Goal: Task Accomplishment & Management: Manage account settings

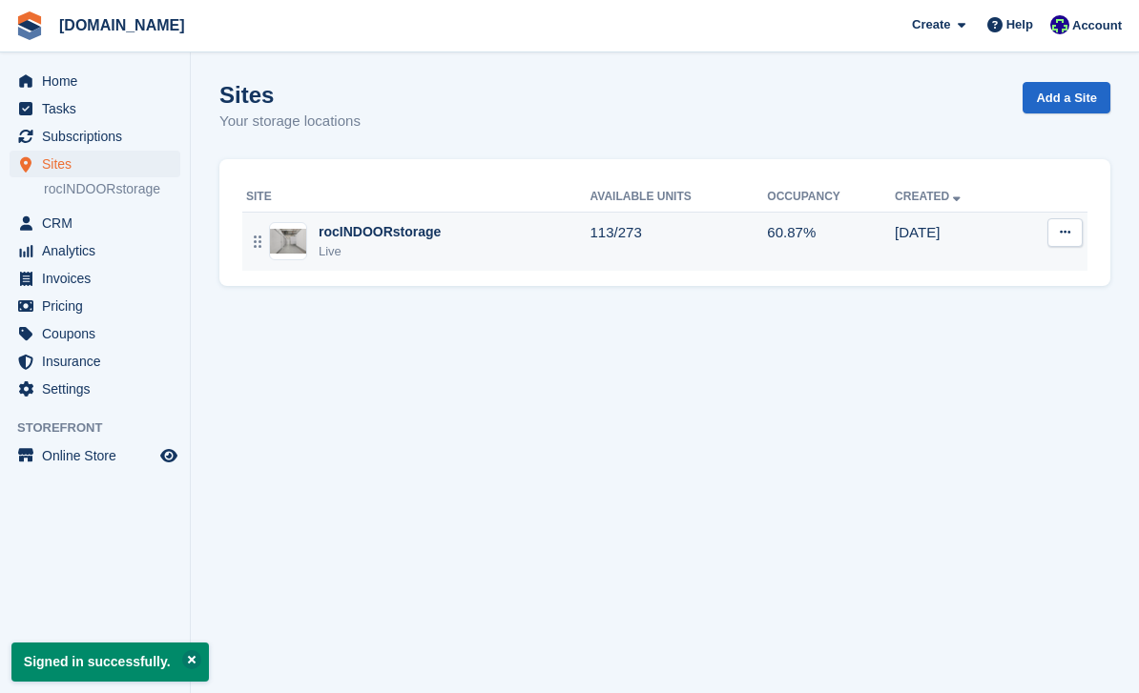
click at [401, 261] on td "rocINDOORstorage Live" at bounding box center [416, 241] width 348 height 59
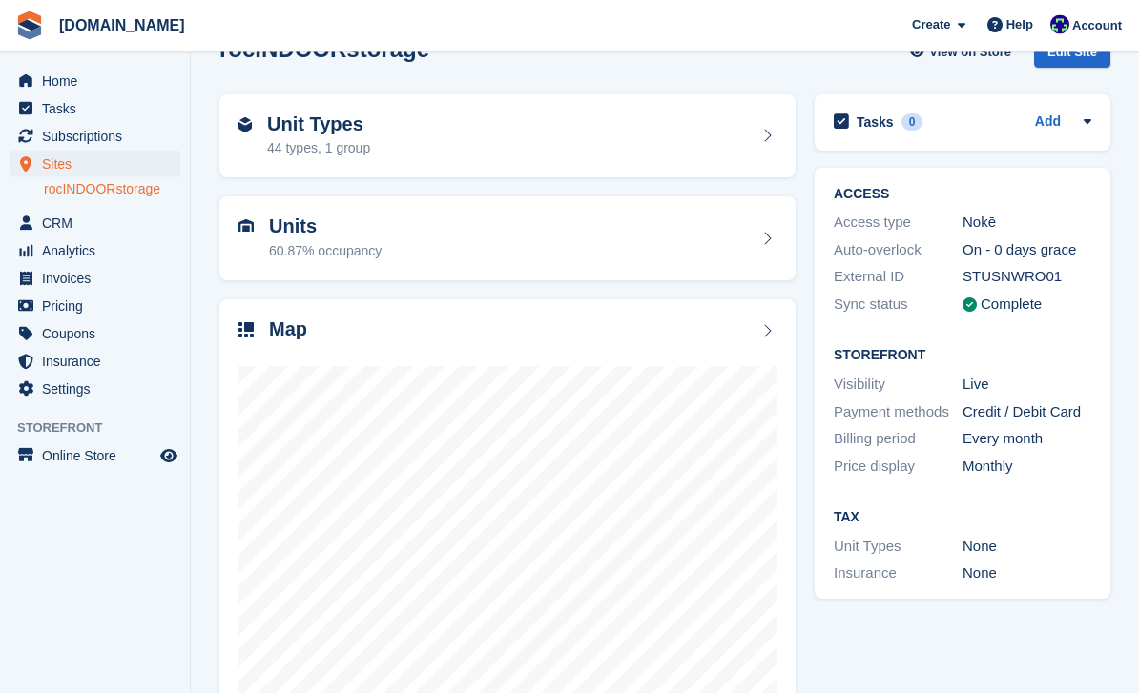
scroll to position [44, 0]
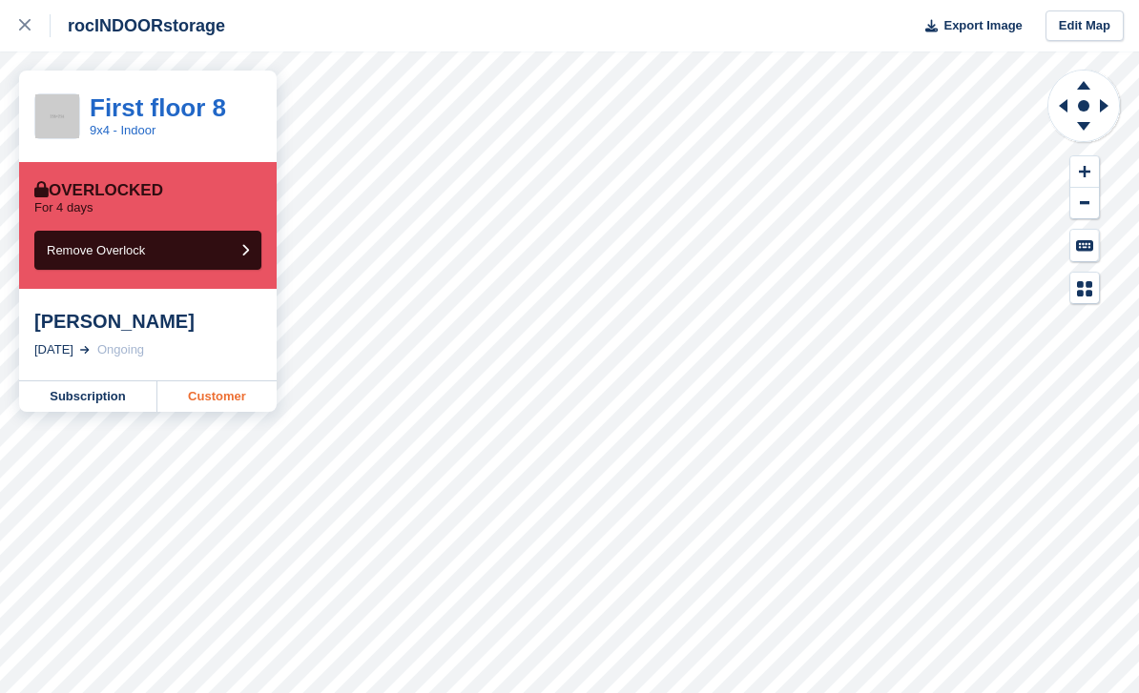
click at [212, 397] on link "Customer" at bounding box center [216, 397] width 119 height 31
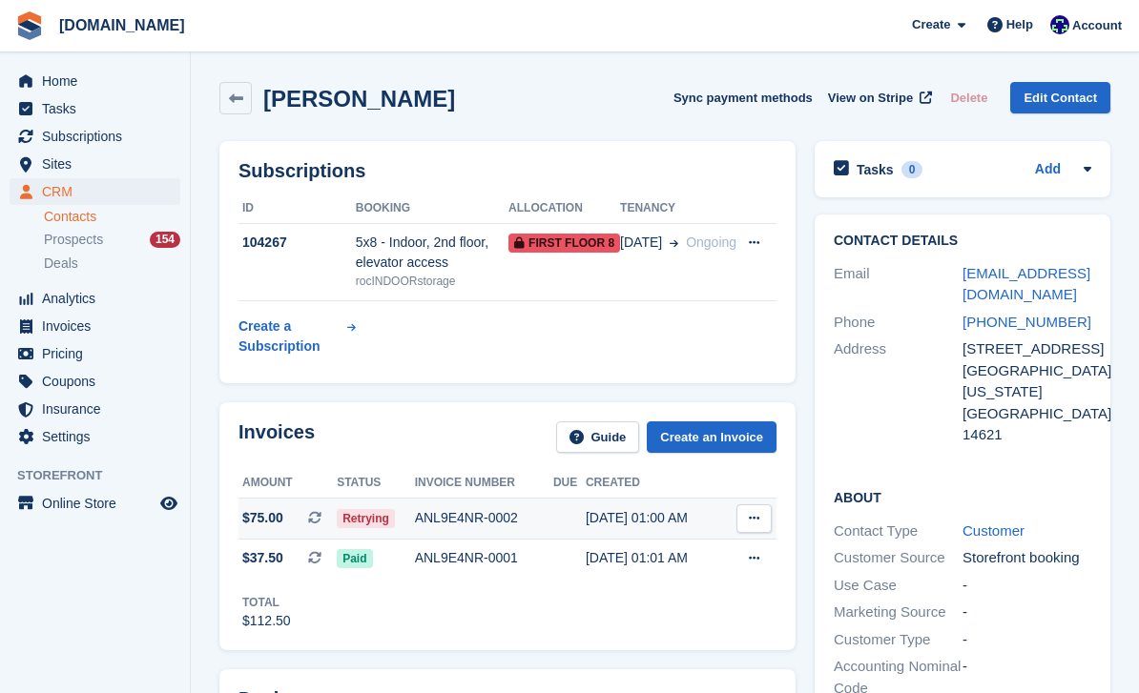
click at [494, 526] on div "ANL9E4NR-0002" at bounding box center [484, 518] width 138 height 20
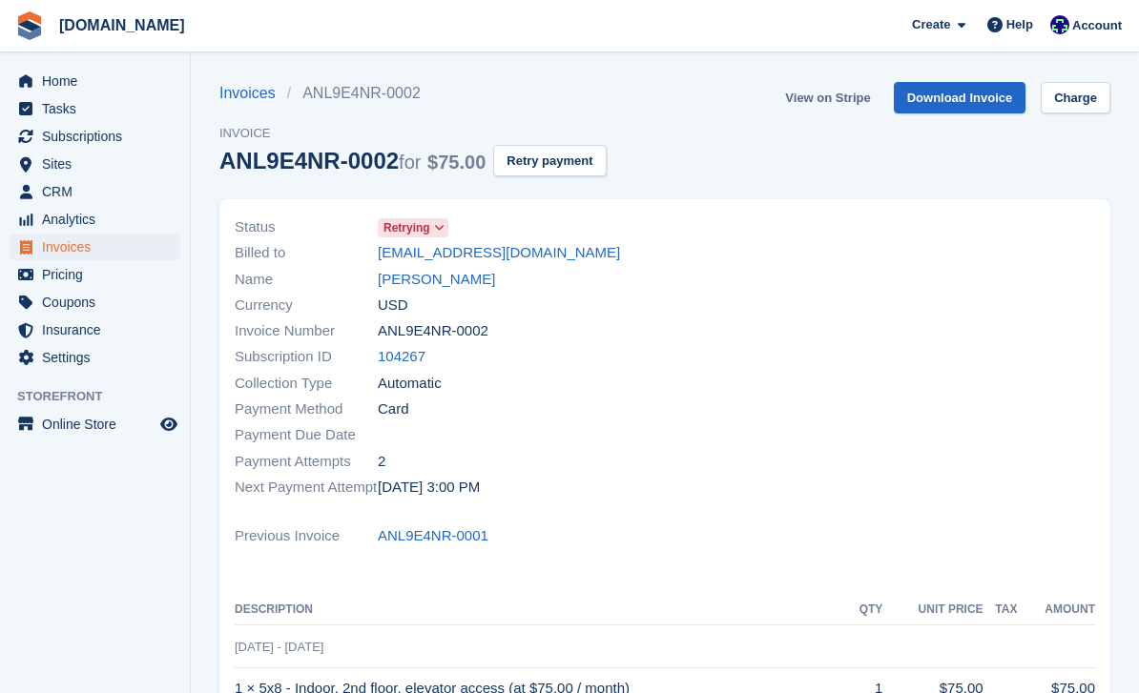
click at [860, 97] on link "View on Stripe" at bounding box center [827, 97] width 100 height 31
